Goal: Navigation & Orientation: Understand site structure

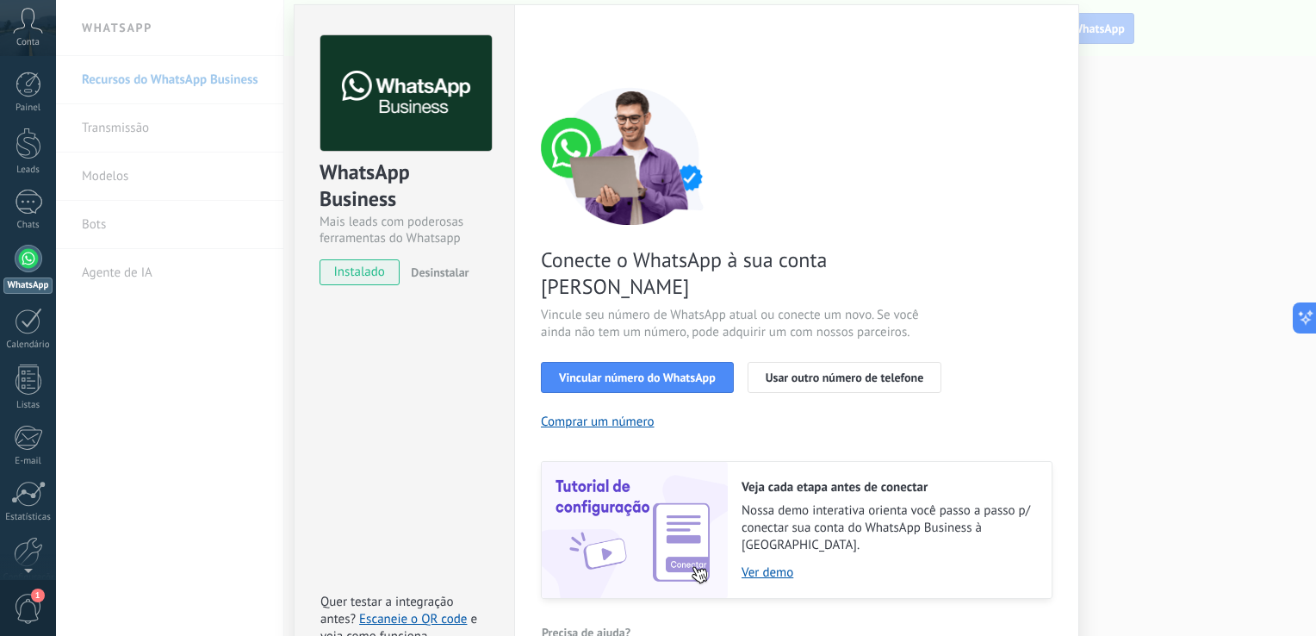
drag, startPoint x: 0, startPoint y: 0, endPoint x: 209, endPoint y: 426, distance: 474.9
click at [209, 426] on div "WhatsApp Business Mais leads com poderosas ferramentas do Whatsapp instalado De…" at bounding box center [686, 318] width 1260 height 636
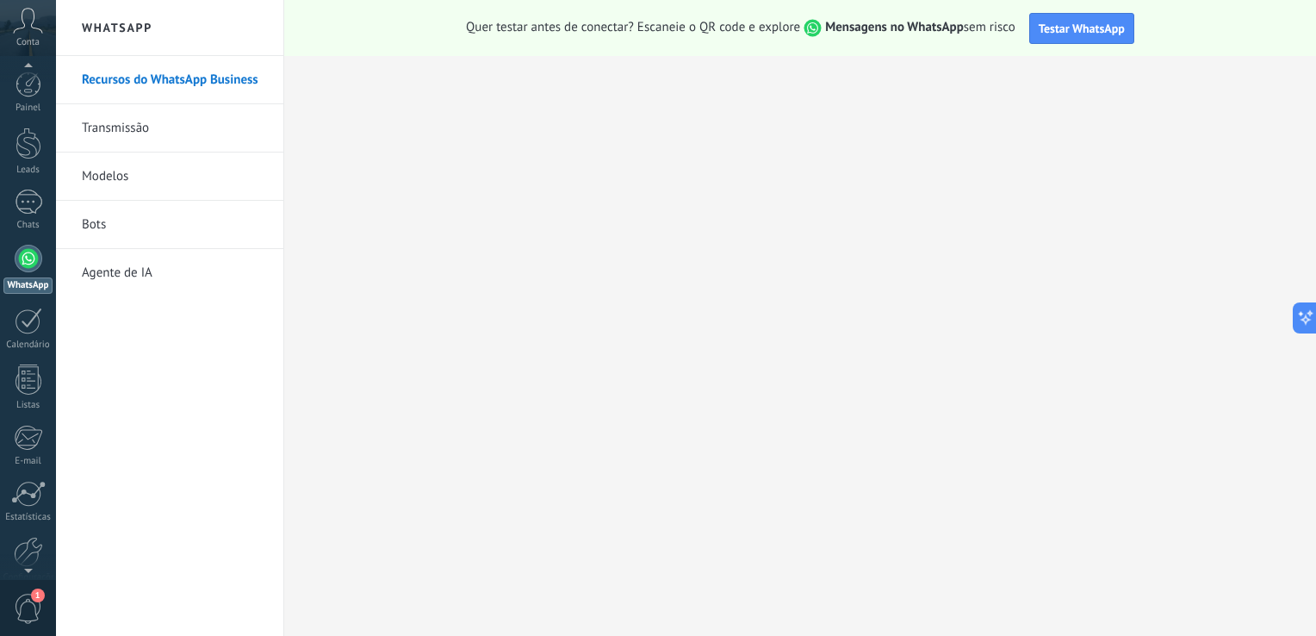
click at [42, 605] on div "1" at bounding box center [28, 607] width 56 height 57
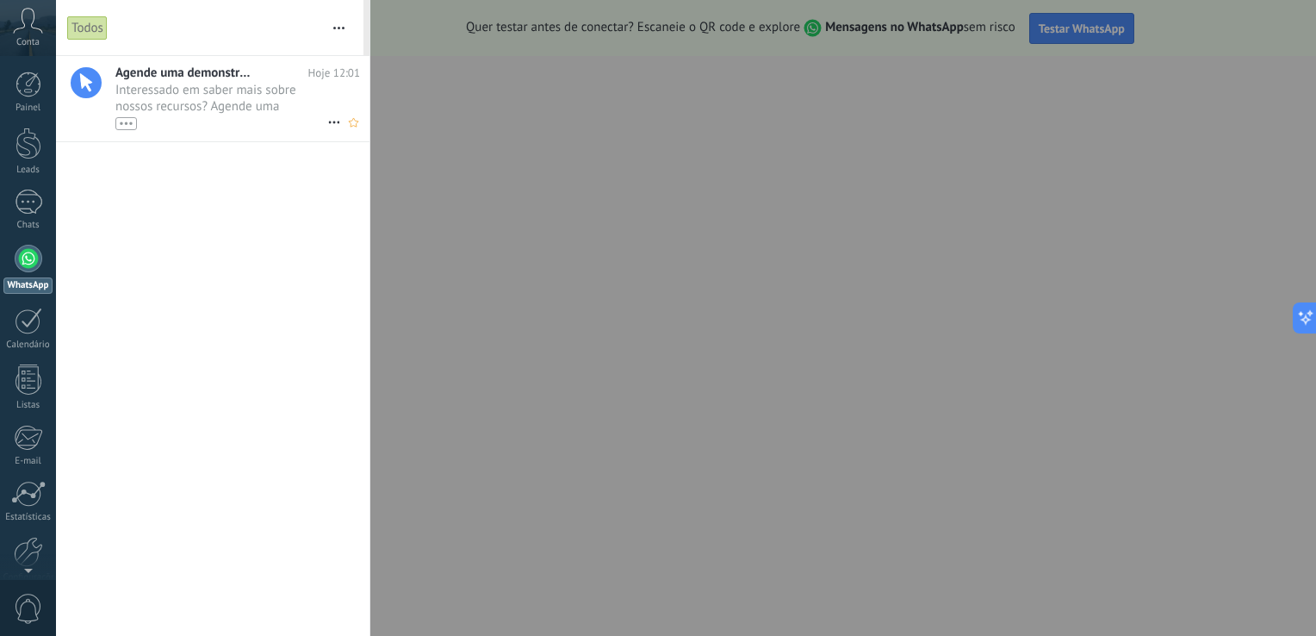
click at [124, 123] on div "•••" at bounding box center [126, 123] width 22 height 13
click at [86, 85] on div at bounding box center [86, 82] width 31 height 31
click at [39, 323] on div at bounding box center [29, 320] width 28 height 27
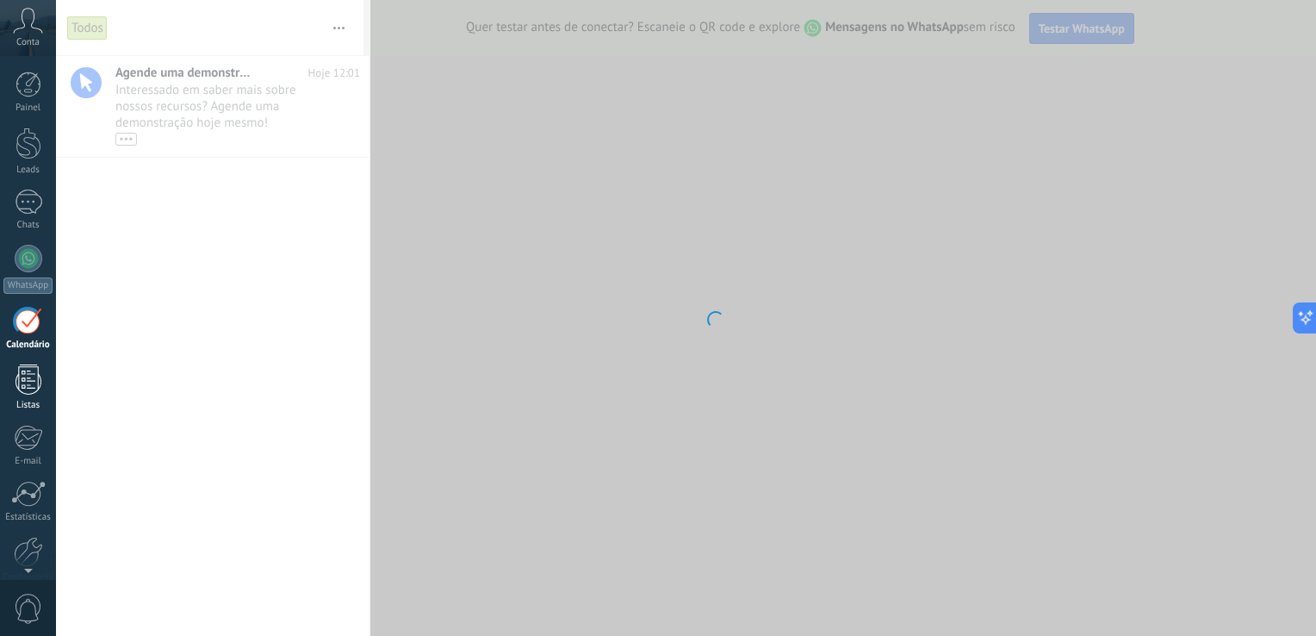
click at [26, 368] on div at bounding box center [29, 379] width 26 height 30
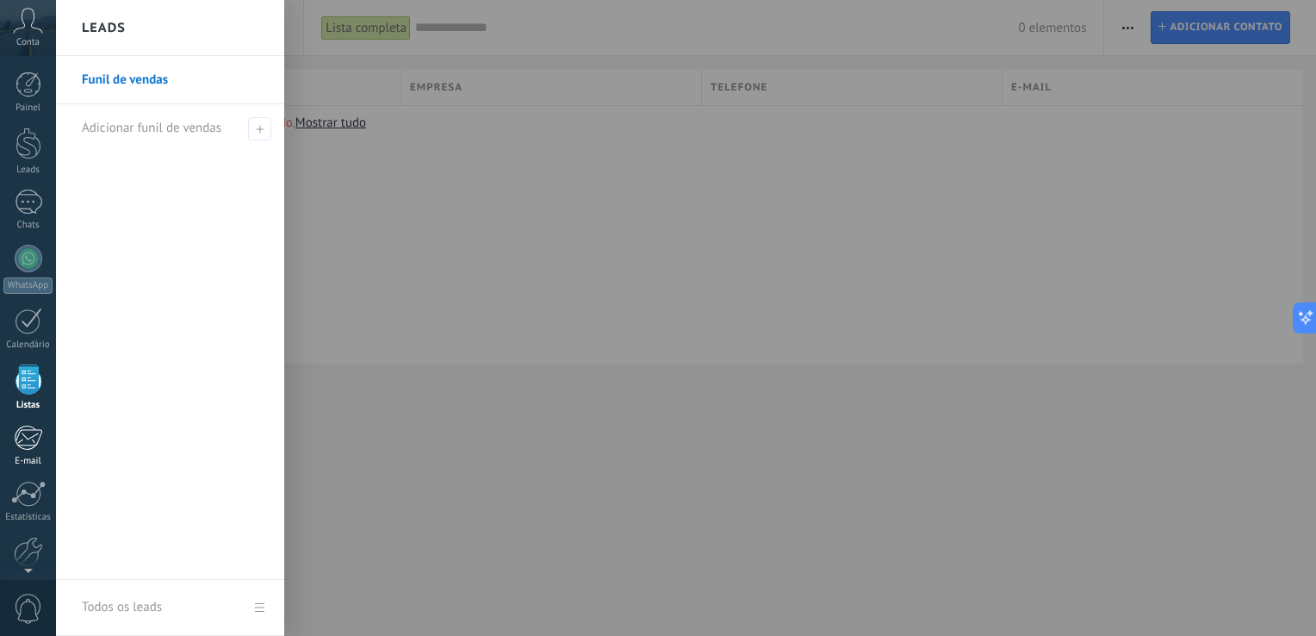
click at [38, 446] on div at bounding box center [28, 438] width 28 height 26
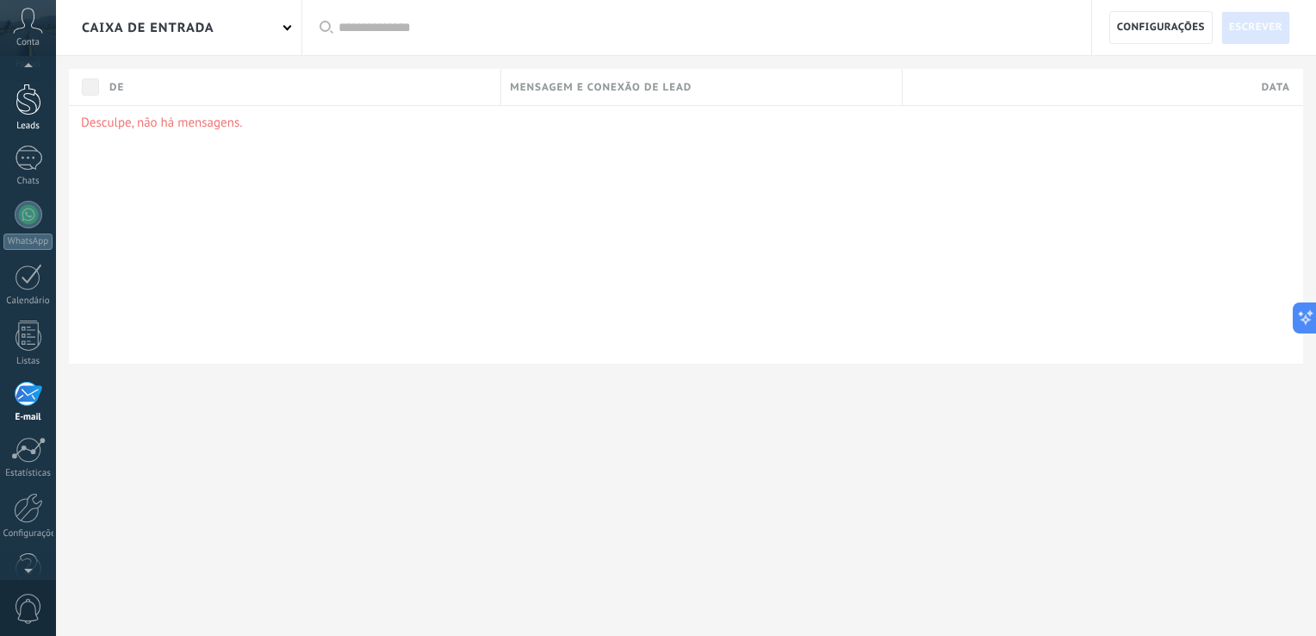
scroll to position [41, 0]
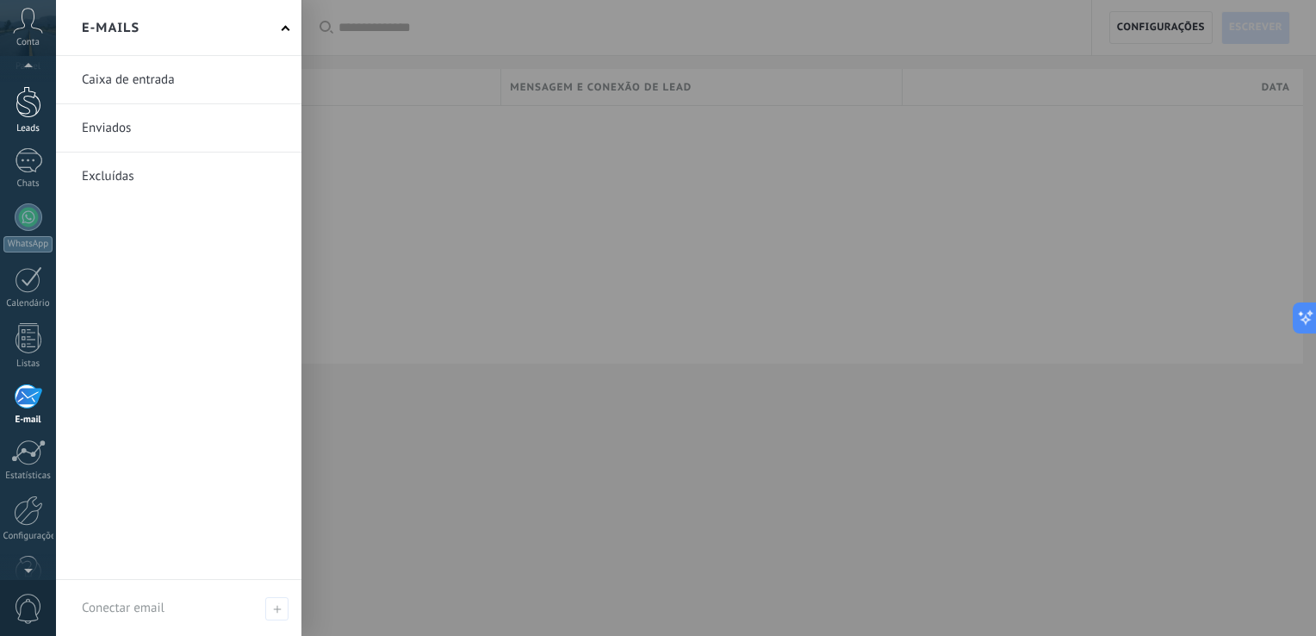
click at [31, 108] on div at bounding box center [29, 102] width 26 height 32
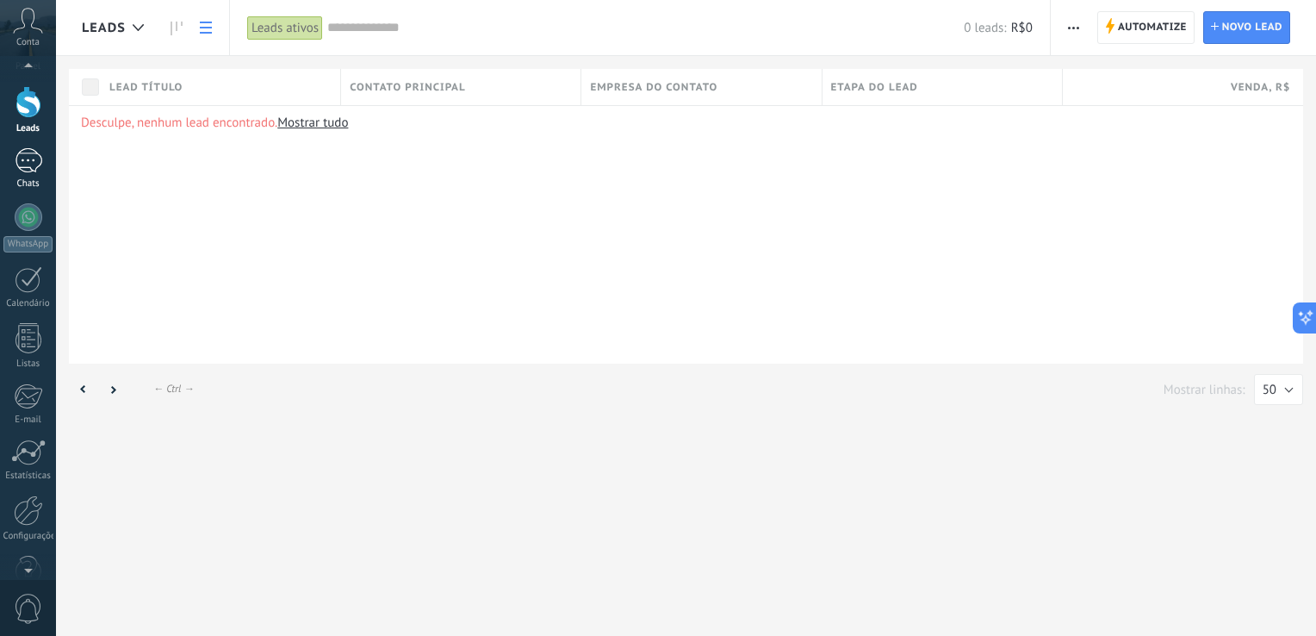
click at [21, 158] on div at bounding box center [29, 160] width 28 height 25
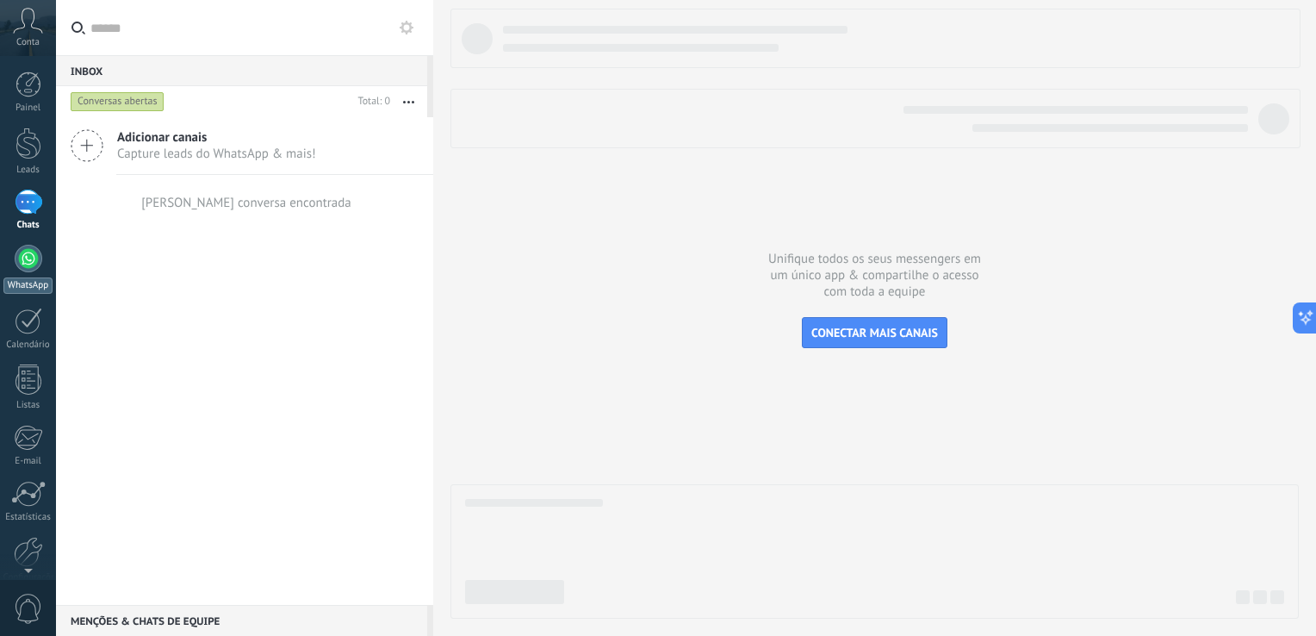
click at [28, 257] on div at bounding box center [29, 259] width 28 height 28
